Goal: Task Accomplishment & Management: Use online tool/utility

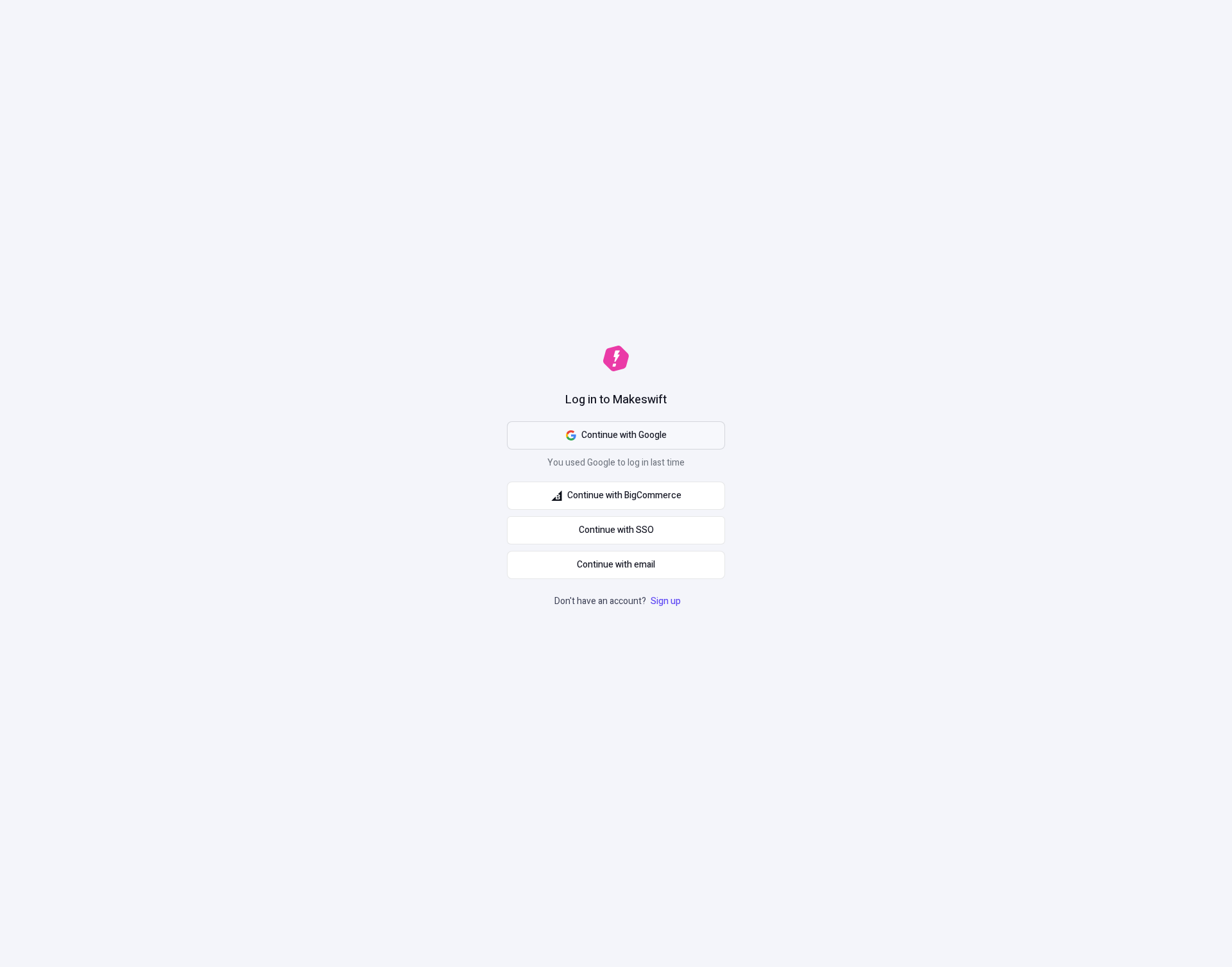
click at [658, 437] on span "Continue with Google" at bounding box center [624, 435] width 85 height 14
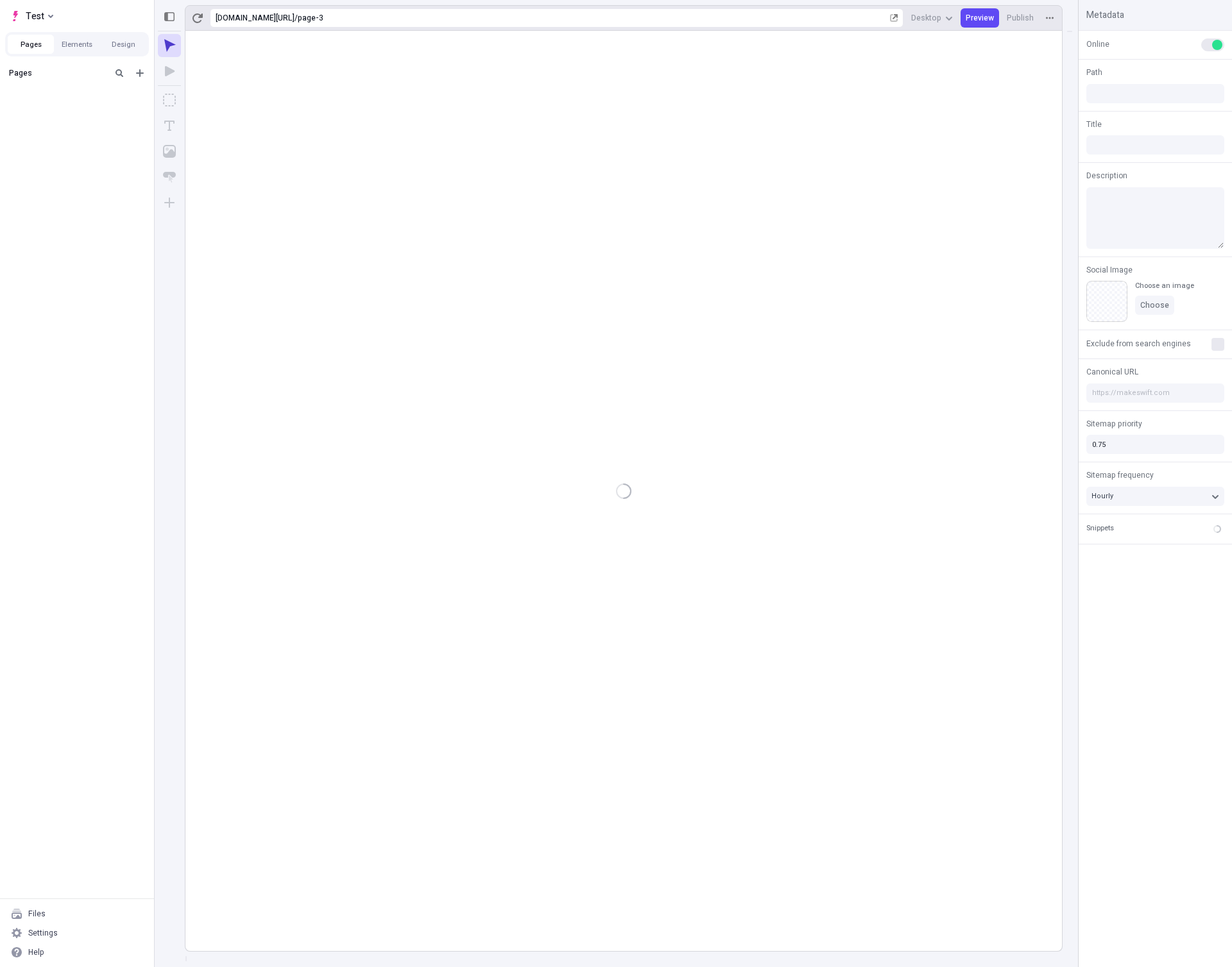
type input "/page-3"
click at [48, 118] on div "after dropped column" at bounding box center [73, 113] width 106 height 10
type input "/page-2"
click at [594, 466] on rect at bounding box center [624, 490] width 877 height 920
